Goal: Navigation & Orientation: Find specific page/section

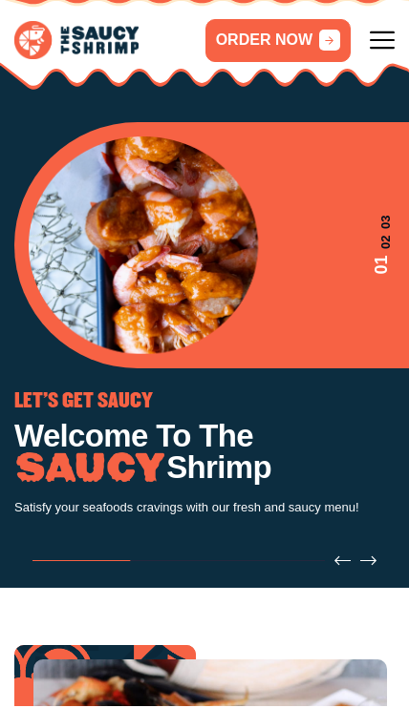
scroll to position [45, 0]
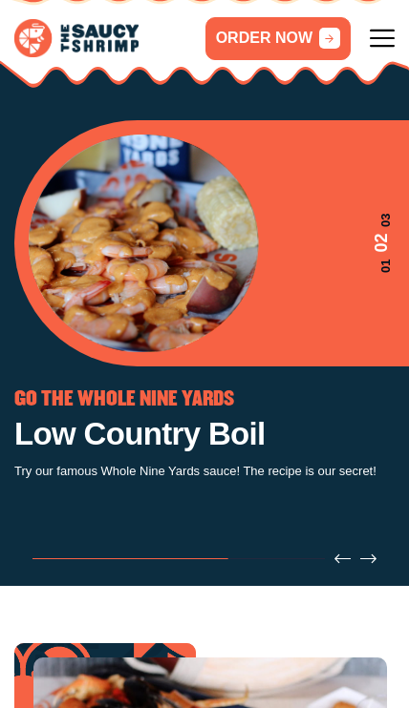
click at [396, 19] on div "ORDER NOW" at bounding box center [204, 47] width 409 height 83
click at [379, 19] on div "ORDER NOW" at bounding box center [299, 38] width 189 height 43
click at [383, 31] on icon at bounding box center [381, 38] width 25 height 25
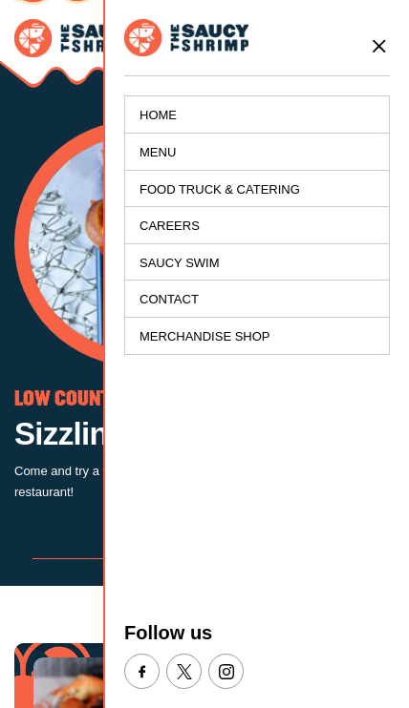
click at [201, 204] on link "Food Truck & Catering" at bounding box center [256, 189] width 263 height 37
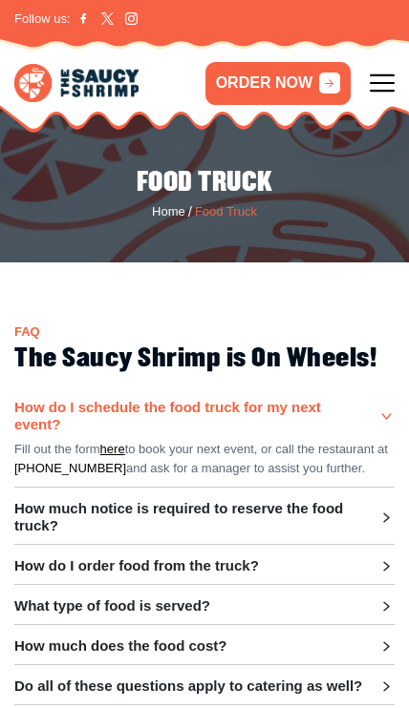
click at [391, 88] on icon at bounding box center [381, 83] width 25 height 25
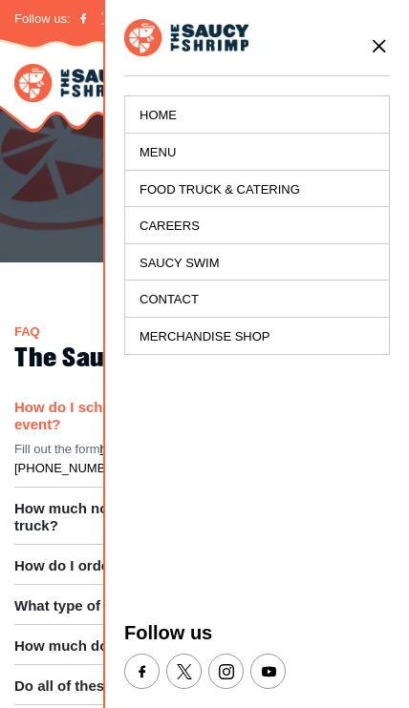
click at [175, 219] on link "Careers" at bounding box center [256, 225] width 263 height 37
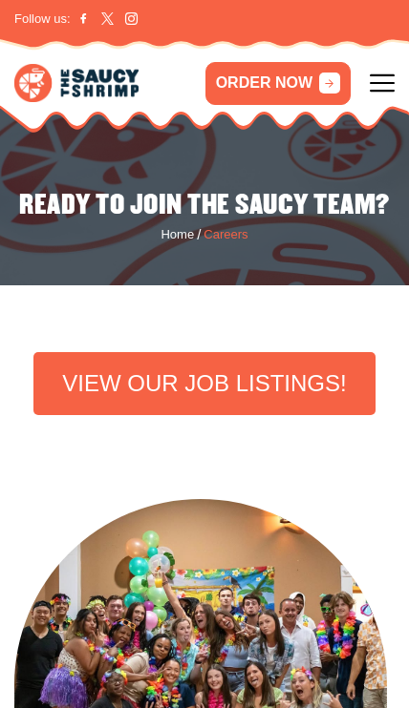
click at [313, 399] on link "VIEW OUR JOB LISTINGS!" at bounding box center [203, 383] width 341 height 63
